Goal: Navigation & Orientation: Find specific page/section

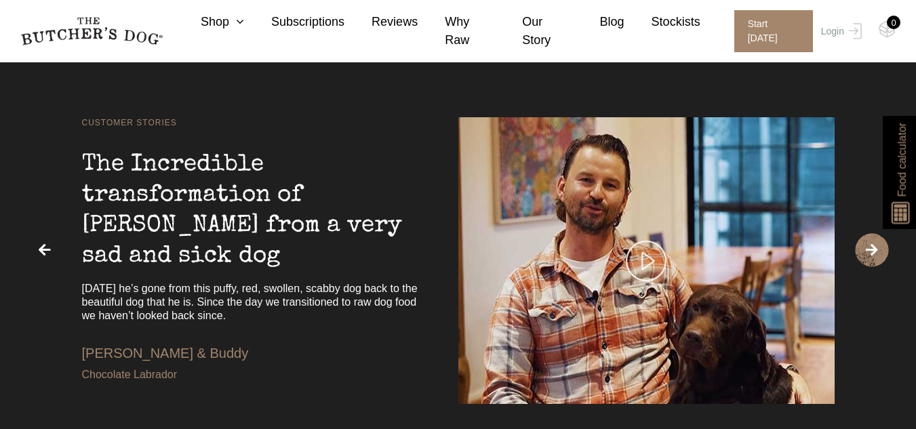
scroll to position [2918, 0]
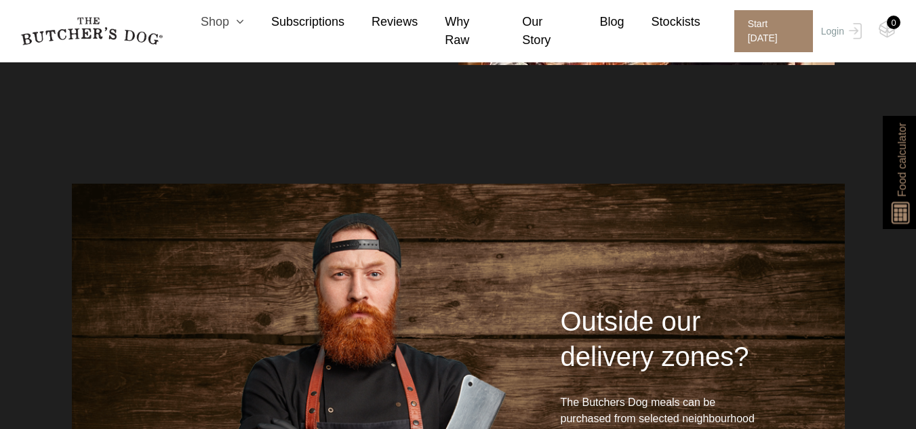
click at [244, 28] on icon at bounding box center [236, 22] width 15 height 12
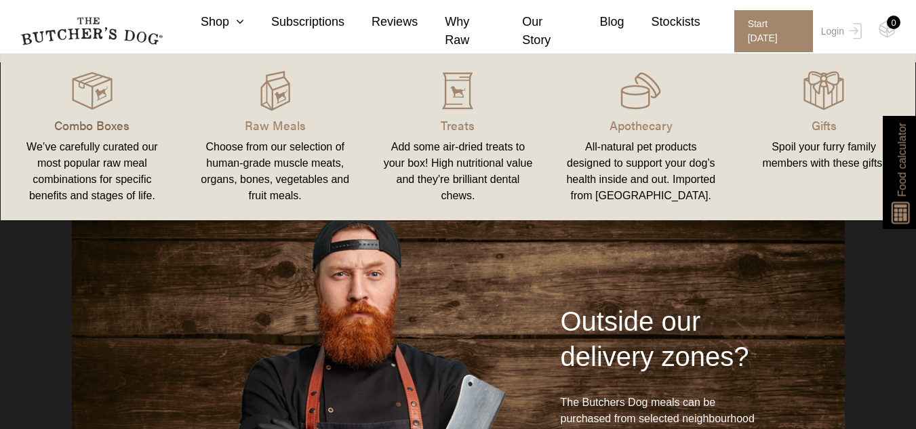
click at [100, 125] on p "Combo Boxes" at bounding box center [92, 125] width 151 height 18
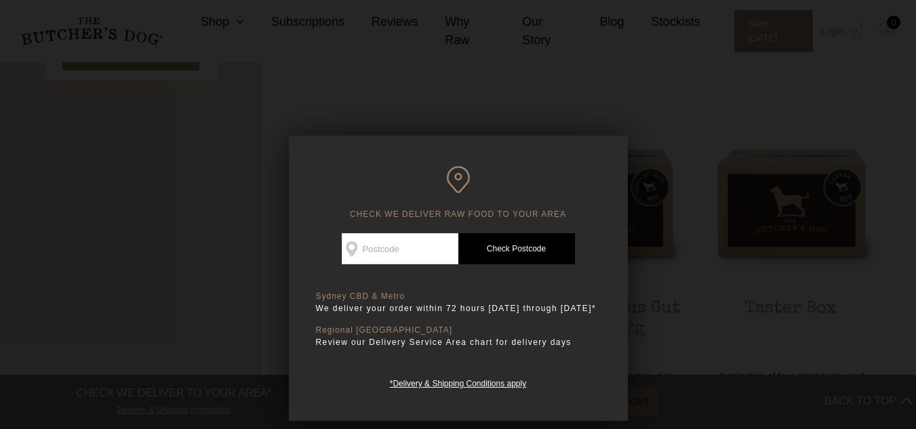
scroll to position [1017, 0]
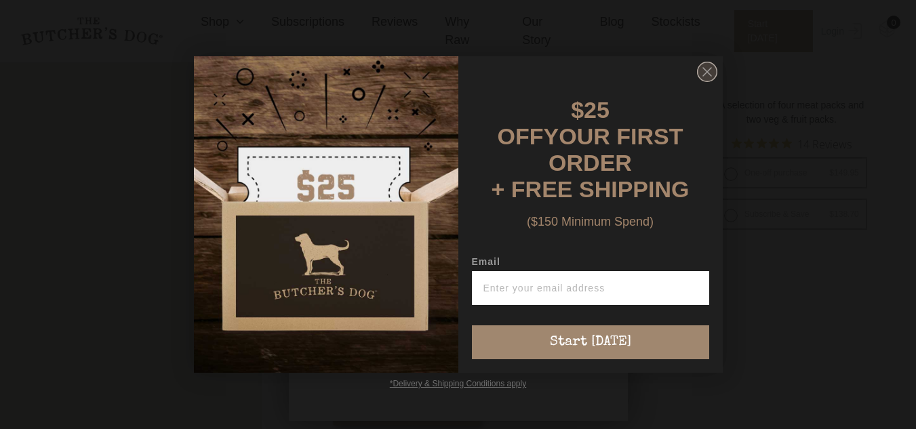
click at [709, 80] on circle "Close dialog" at bounding box center [707, 72] width 20 height 20
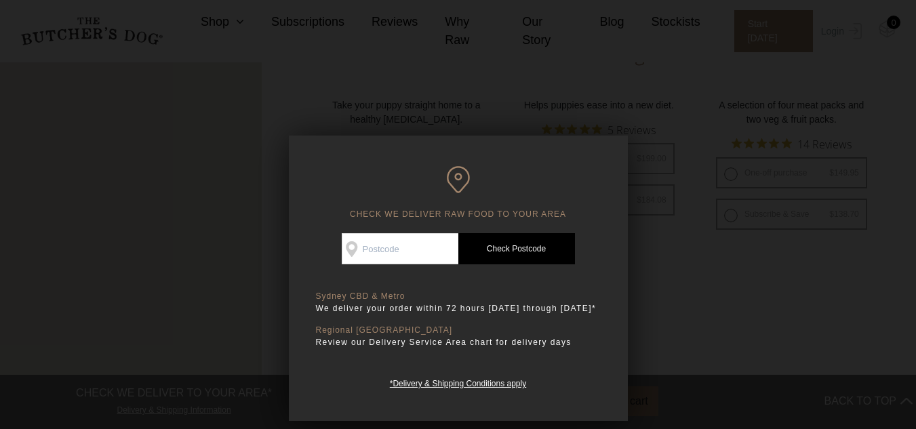
click at [648, 330] on div at bounding box center [458, 214] width 916 height 429
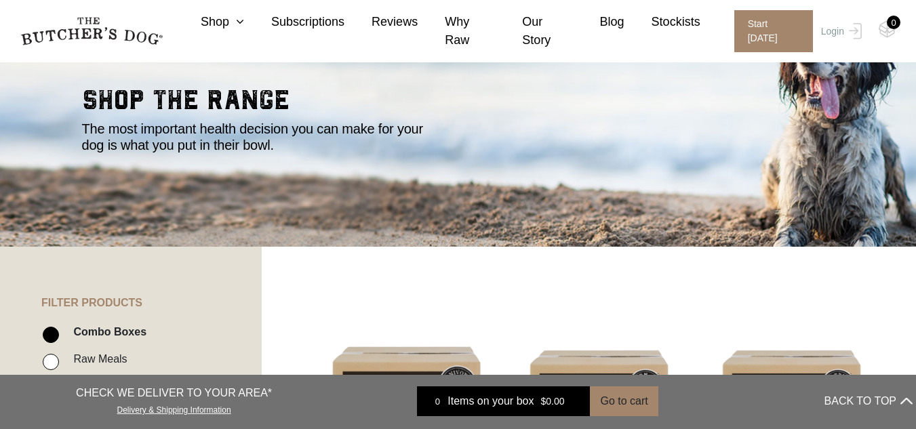
scroll to position [0, 0]
